Goal: Task Accomplishment & Management: Use online tool/utility

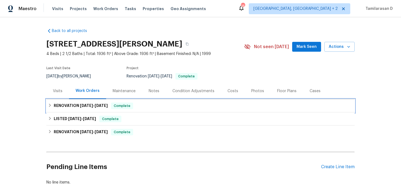
click at [69, 109] on h6 "RENOVATION [DATE] - [DATE]" at bounding box center [81, 105] width 54 height 7
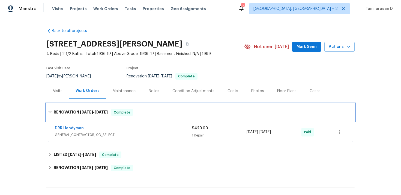
click at [67, 115] on h6 "RENOVATION [DATE] - [DATE]" at bounding box center [81, 112] width 54 height 7
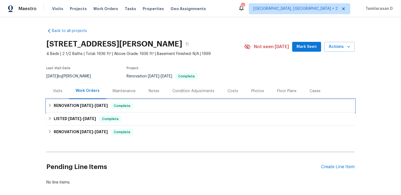
scroll to position [12, 0]
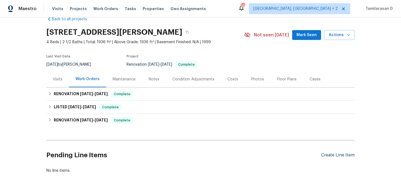
click at [343, 155] on div "Create Line Item" at bounding box center [338, 154] width 34 height 5
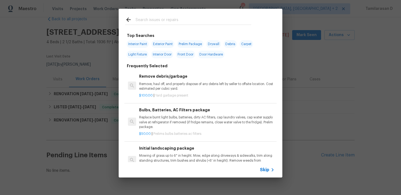
click at [270, 171] on icon at bounding box center [272, 169] width 7 height 7
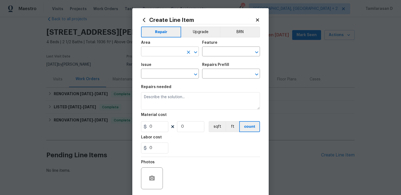
click at [164, 54] on input "text" at bounding box center [162, 52] width 43 height 8
type input "exter"
click at [175, 71] on li "Exterior Overall" at bounding box center [170, 73] width 58 height 9
type input "Exterior Overall"
click at [214, 49] on input "text" at bounding box center [223, 52] width 43 height 8
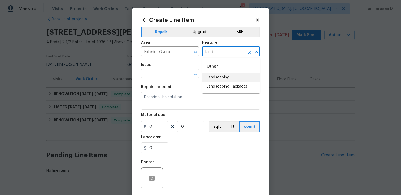
click at [218, 80] on li "Landscaping" at bounding box center [231, 77] width 58 height 9
type input "Landscaping"
click at [182, 75] on input "text" at bounding box center [162, 74] width 43 height 8
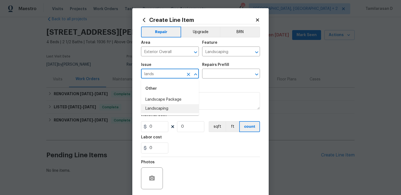
click at [182, 108] on li "Landscaping" at bounding box center [170, 108] width 58 height 9
type input "Landscaping"
click at [208, 78] on input "text" at bounding box center [223, 74] width 43 height 8
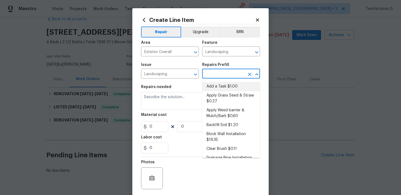
click at [219, 88] on li "Add a Task $1.00" at bounding box center [231, 86] width 58 height 9
type input "Add a Task $1.00"
type textarea "HPM to detail"
type input "1"
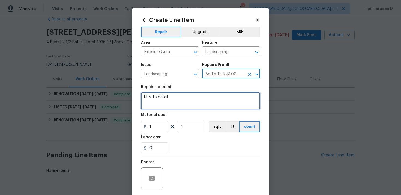
click at [168, 96] on textarea "HPM to detail" at bounding box center [200, 100] width 119 height 17
paste textarea "Landscape maintenance. Trim tree over driveway in front of house to appropriate…"
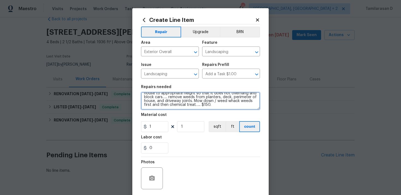
scroll to position [8, 0]
click at [206, 101] on textarea "Landscape maintenance. Trim tree over driveway in front of house to appropriate…" at bounding box center [200, 100] width 119 height 17
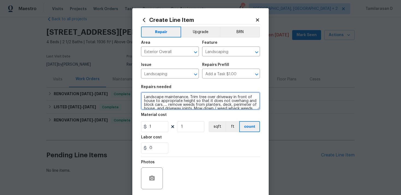
type textarea "Landscape maintenance. Trim tree over driveway in front of house to appropriate…"
click at [206, 85] on div "Repairs needed" at bounding box center [200, 88] width 119 height 7
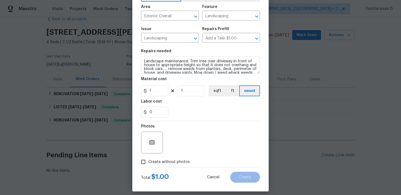
scroll to position [8, 0]
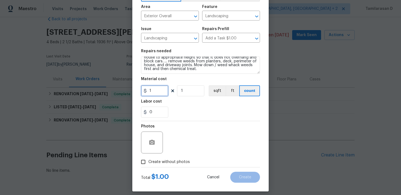
click at [154, 90] on input "1" at bounding box center [154, 90] width 27 height 11
type input "150"
click at [182, 142] on div "Photos" at bounding box center [200, 138] width 119 height 35
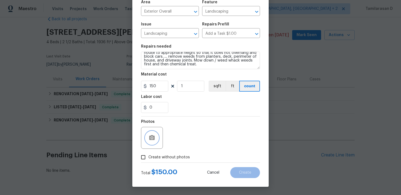
click at [153, 137] on icon "button" at bounding box center [151, 137] width 5 height 5
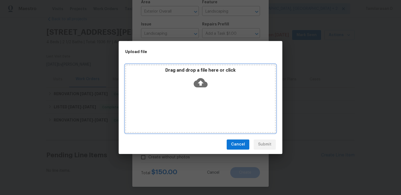
click at [196, 82] on icon at bounding box center [201, 82] width 14 height 9
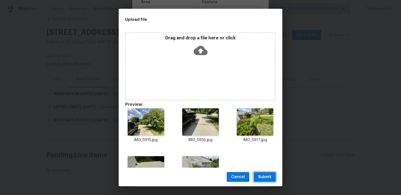
click at [268, 174] on span "Submit" at bounding box center [264, 176] width 13 height 7
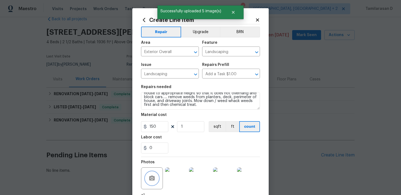
scroll to position [46, 0]
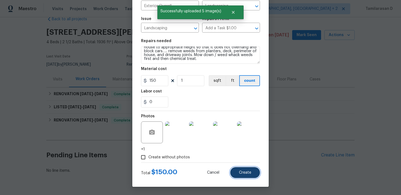
click at [239, 167] on button "Create" at bounding box center [245, 172] width 30 height 11
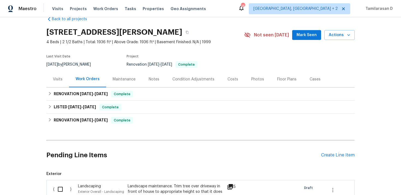
scroll to position [72, 0]
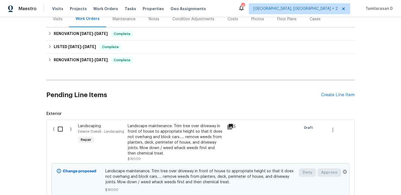
click at [63, 128] on input "checkbox" at bounding box center [63, 128] width 16 height 11
checkbox input "true"
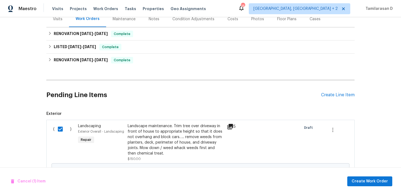
scroll to position [117, 0]
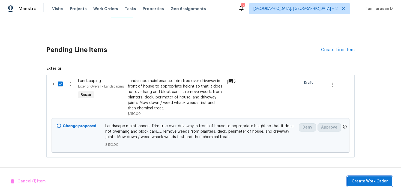
click at [377, 184] on span "Create Work Order" at bounding box center [370, 181] width 36 height 7
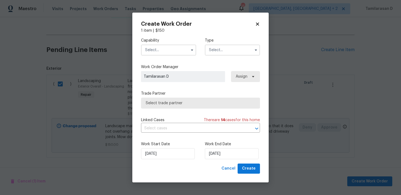
click at [221, 54] on input "text" at bounding box center [232, 49] width 55 height 11
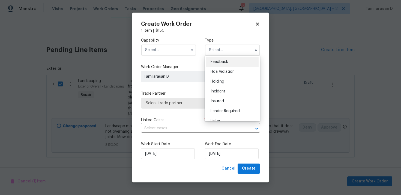
click at [216, 64] on div "Feedback" at bounding box center [232, 62] width 52 height 10
type input "Feedback"
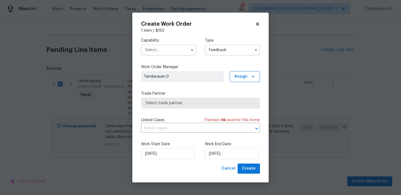
click at [170, 52] on input "text" at bounding box center [168, 49] width 55 height 11
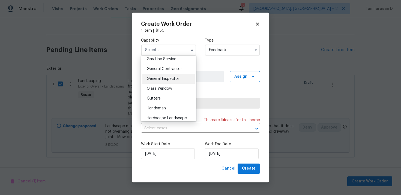
scroll to position [257, 0]
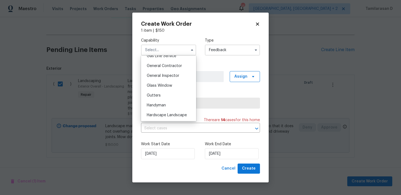
click at [213, 93] on label "Trade Partner" at bounding box center [200, 93] width 119 height 5
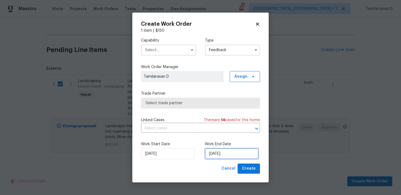
click at [224, 154] on input "[DATE]" at bounding box center [232, 153] width 54 height 11
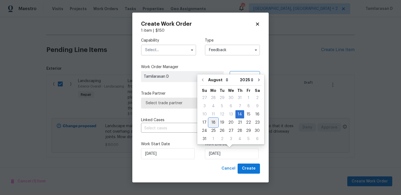
click at [212, 123] on div "18" at bounding box center [213, 122] width 9 height 8
type input "[DATE]"
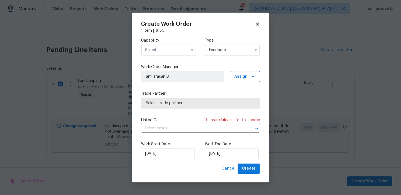
click at [168, 40] on label "Capability" at bounding box center [168, 40] width 55 height 5
click at [168, 52] on input "text" at bounding box center [168, 49] width 55 height 11
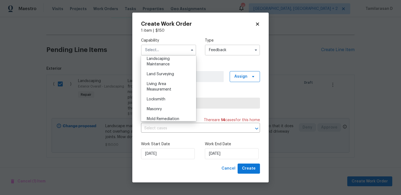
scroll to position [350, 0]
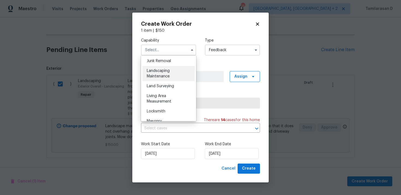
click at [159, 71] on span "Landscaping Maintenance" at bounding box center [158, 73] width 23 height 9
type input "Landscaping Maintenance"
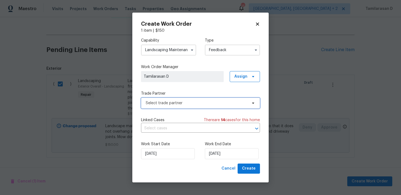
click at [169, 101] on span "Select trade partner" at bounding box center [197, 102] width 102 height 5
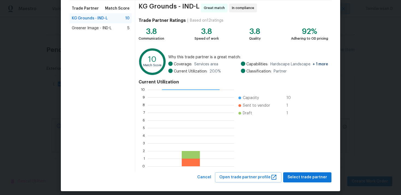
scroll to position [46, 0]
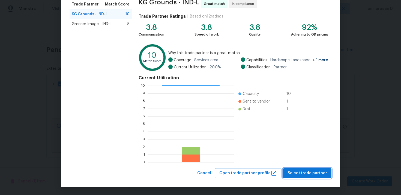
click at [295, 170] on span "Select trade partner" at bounding box center [308, 173] width 40 height 7
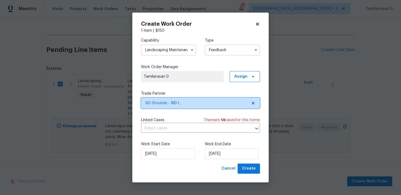
scroll to position [0, 0]
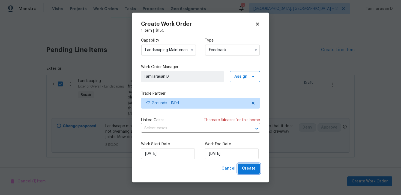
click at [252, 165] on span "Create" at bounding box center [249, 168] width 14 height 7
checkbox input "false"
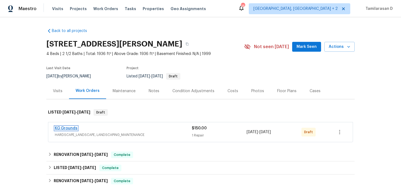
click at [68, 127] on link "KG Grounds" at bounding box center [66, 128] width 23 height 4
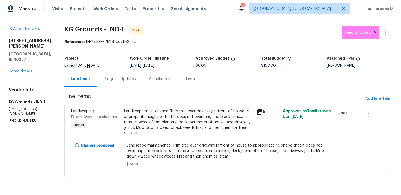
click at [121, 76] on div "Progress Updates" at bounding box center [120, 78] width 32 height 5
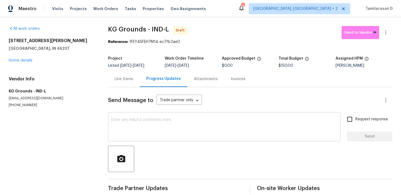
scroll to position [8, 0]
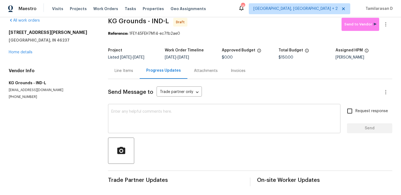
click at [128, 113] on textarea at bounding box center [224, 118] width 226 height 19
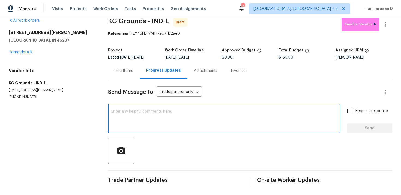
paste textarea "Hey, this is Tamil from Opendoor. I’m confirming you received the WO for the pr…"
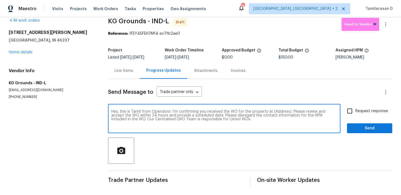
click at [275, 113] on textarea "Hey, this is Tamil from Opendoor. I’m confirming you received the WO for the pr…" at bounding box center [224, 118] width 226 height 19
paste textarea "[STREET_ADDRESS][PERSON_NAME]"
type textarea "Hey, this is Tamil from Opendoor. I’m confirming you received the WO for the pr…"
click at [350, 107] on input "Request response" at bounding box center [349, 110] width 11 height 11
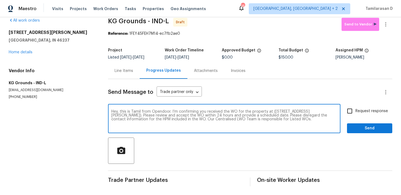
checkbox input "true"
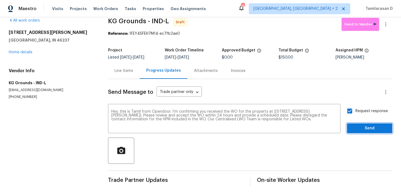
click at [365, 126] on span "Send" at bounding box center [370, 128] width 37 height 7
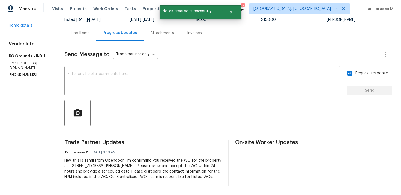
scroll to position [0, 0]
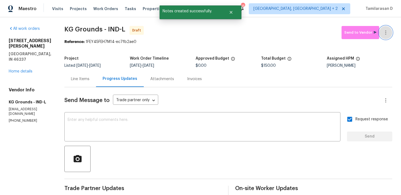
click at [388, 32] on icon "button" at bounding box center [386, 32] width 7 height 7
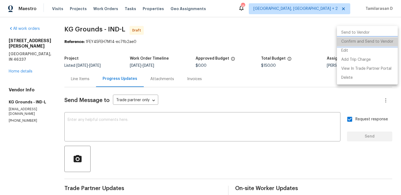
click at [370, 40] on li "Confirm and Send to Vendor" at bounding box center [367, 41] width 61 height 9
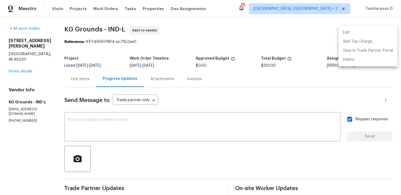
click at [226, 92] on div at bounding box center [200, 97] width 401 height 195
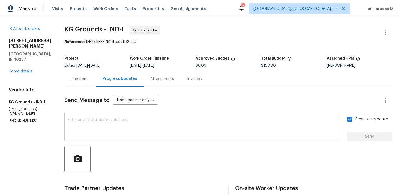
click at [96, 122] on textarea at bounding box center [203, 127] width 270 height 19
click at [88, 78] on div "Line Items" at bounding box center [80, 78] width 19 height 5
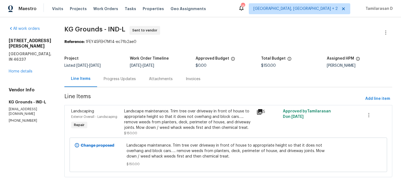
click at [152, 112] on div "Landscape maintenance. Trim tree over driveway in front of house to appropriate…" at bounding box center [188, 119] width 129 height 22
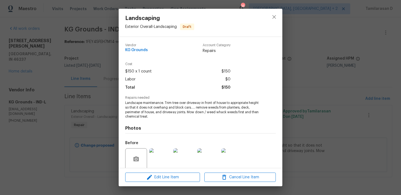
click at [151, 106] on span "Landscape maintenance. Trim tree over driveway in front of house to appropriate…" at bounding box center [193, 109] width 136 height 18
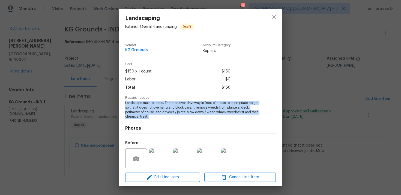
copy span "Landscape maintenance. Trim tree over driveway in front of house to appropriate…"
click at [119, 101] on div "Vendor KG Grounds Account Category Repairs Cost $150 x 1 count $150 Labor $0 To…" at bounding box center [201, 102] width 164 height 131
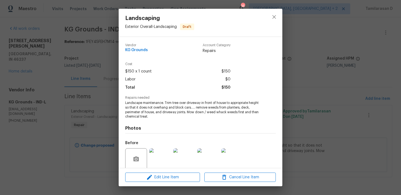
click at [67, 28] on div "Landscaping Exterior Overall - Landscaping Draft Vendor KG Grounds Account Cate…" at bounding box center [200, 97] width 401 height 195
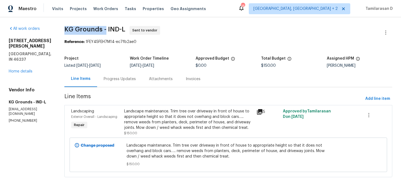
drag, startPoint x: 67, startPoint y: 29, endPoint x: 107, endPoint y: 29, distance: 40.1
click at [107, 29] on span "KG Grounds - IND-L" at bounding box center [94, 29] width 61 height 7
copy span "KG Grounds -"
click at [115, 77] on div "Progress Updates" at bounding box center [120, 78] width 32 height 5
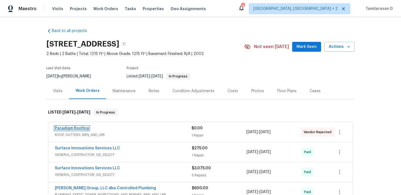
click at [72, 126] on link "Paradigm Roofing" at bounding box center [72, 128] width 34 height 4
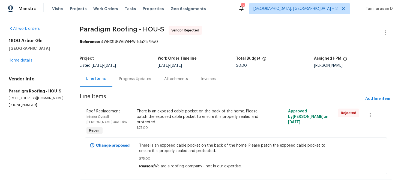
click at [145, 82] on div "Progress Updates" at bounding box center [134, 79] width 45 height 16
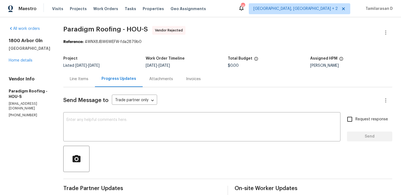
click at [83, 78] on div "Line Items" at bounding box center [79, 78] width 19 height 5
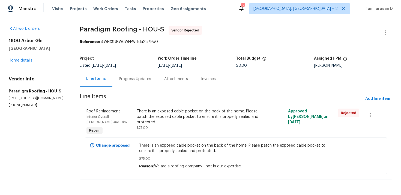
click at [137, 85] on div "Progress Updates" at bounding box center [134, 79] width 45 height 16
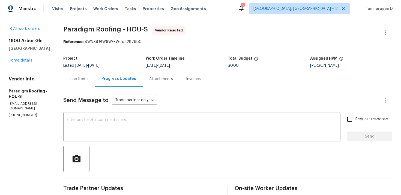
click at [85, 81] on div "Line Items" at bounding box center [79, 78] width 19 height 5
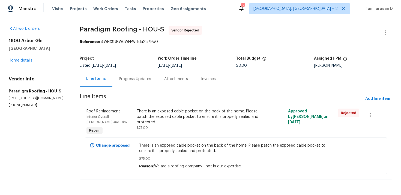
click at [138, 77] on div "Progress Updates" at bounding box center [135, 78] width 32 height 5
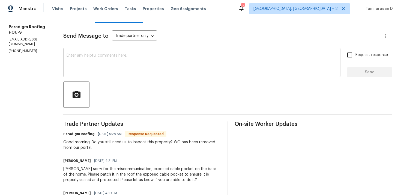
scroll to position [70, 0]
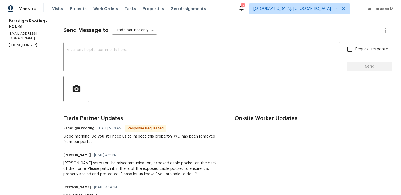
click at [153, 139] on div "Good morning. Do you still need us to inspect this property? WO has been remove…" at bounding box center [142, 138] width 158 height 11
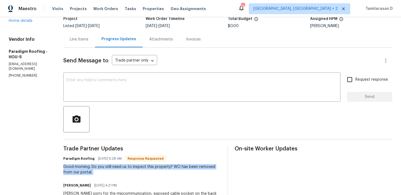
scroll to position [0, 0]
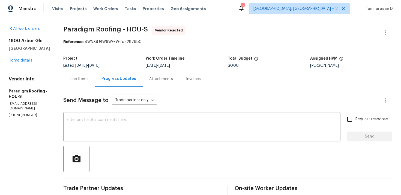
click at [94, 80] on div "Line Items" at bounding box center [79, 79] width 32 height 16
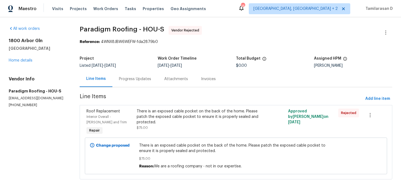
click at [129, 79] on div "Progress Updates" at bounding box center [135, 78] width 32 height 5
